Goal: Transaction & Acquisition: Book appointment/travel/reservation

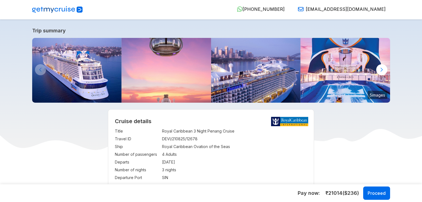
select select "**"
select select "*"
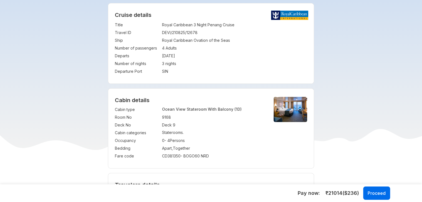
scroll to position [83, 0]
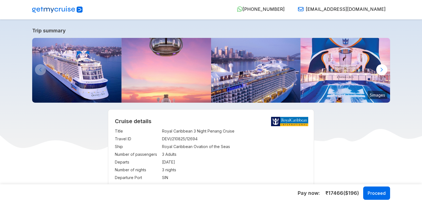
select select "**"
select select "*"
select select "**"
select select "*"
drag, startPoint x: 162, startPoint y: 131, endPoint x: 240, endPoint y: 131, distance: 78.2
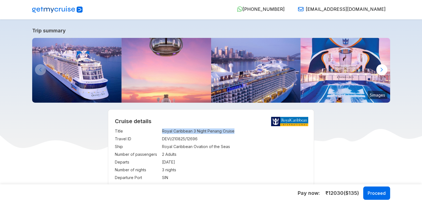
click at [240, 131] on td "Royal Caribbean 3 Night Penang Cruise" at bounding box center [234, 132] width 145 height 8
copy td "Royal Caribbean 3 Night Penang Cruise"
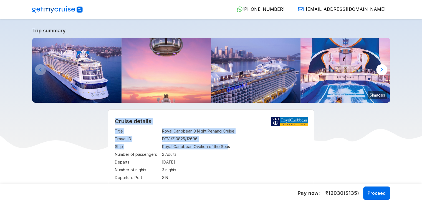
drag, startPoint x: 114, startPoint y: 146, endPoint x: 227, endPoint y: 147, distance: 112.8
click at [227, 147] on div "Cruise details Title : Royal Caribbean 3 Night Penang Cruise Travel ID : DEVI/2…" at bounding box center [210, 150] width 205 height 80
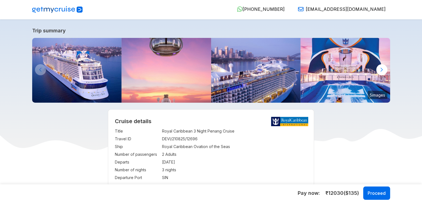
click at [233, 149] on td "Royal Caribbean Ovation of the Seas" at bounding box center [234, 147] width 145 height 8
drag, startPoint x: 232, startPoint y: 147, endPoint x: 179, endPoint y: 153, distance: 52.7
click at [179, 153] on tbody "Title : Royal Caribbean 3 Night Penang Cruise Travel ID : DEVI/210825/12696 Shi…" at bounding box center [211, 155] width 192 height 54
click at [116, 148] on td "Ship" at bounding box center [137, 147] width 44 height 8
drag, startPoint x: 115, startPoint y: 148, endPoint x: 241, endPoint y: 149, distance: 125.9
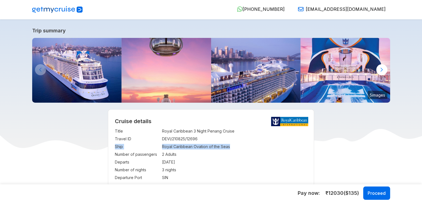
click at [241, 149] on tr "Ship : Royal Caribbean Ovation of the Seas" at bounding box center [211, 147] width 192 height 8
copy tr "Ship : Royal Caribbean Ovation of the Seas"
